Goal: Share content: Share content

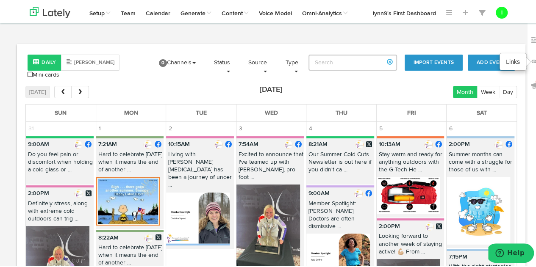
click at [531, 59] on img at bounding box center [535, 60] width 8 height 8
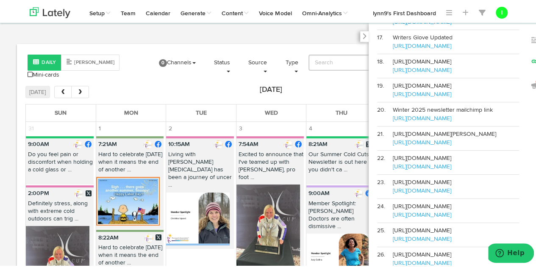
click at [362, 35] on icon at bounding box center [364, 34] width 4 height 6
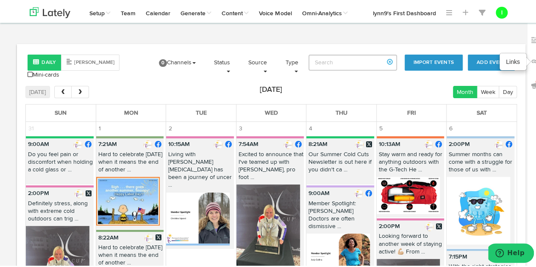
click at [531, 58] on img at bounding box center [535, 60] width 8 height 8
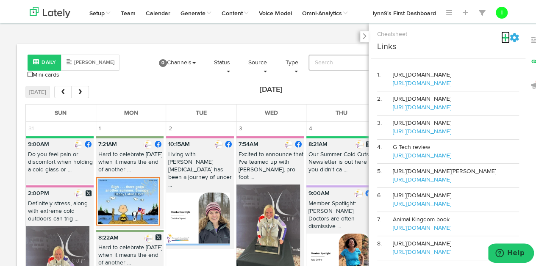
click at [501, 34] on icon at bounding box center [505, 35] width 8 height 9
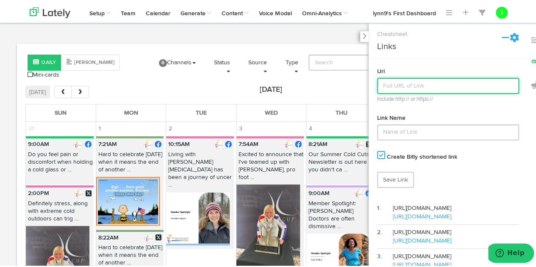
click at [377, 82] on input "text" at bounding box center [448, 84] width 142 height 16
paste input "[URL][DOMAIN_NAME]"
type input "[URL][DOMAIN_NAME]"
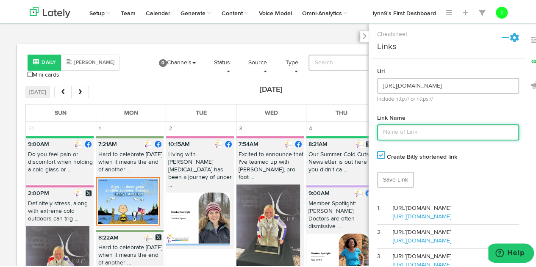
scroll to position [0, 0]
click at [378, 130] on input "text" at bounding box center [448, 131] width 142 height 16
type input "Treatment Options"
click at [394, 183] on link "Save Link" at bounding box center [395, 178] width 37 height 16
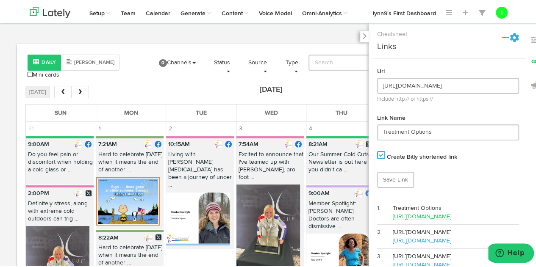
drag, startPoint x: 442, startPoint y: 214, endPoint x: 386, endPoint y: 216, distance: 56.0
click at [393, 216] on td "Treatment Options [URL][DOMAIN_NAME]" at bounding box center [456, 211] width 126 height 24
copy link "[URL][DOMAIN_NAME]"
click at [177, 82] on div "Daily [PERSON_NAME] Mini-cards Add Event Import Events 0 Channels Select All [P…" at bounding box center [271, 181] width 508 height 279
